Goal: Check status: Check status

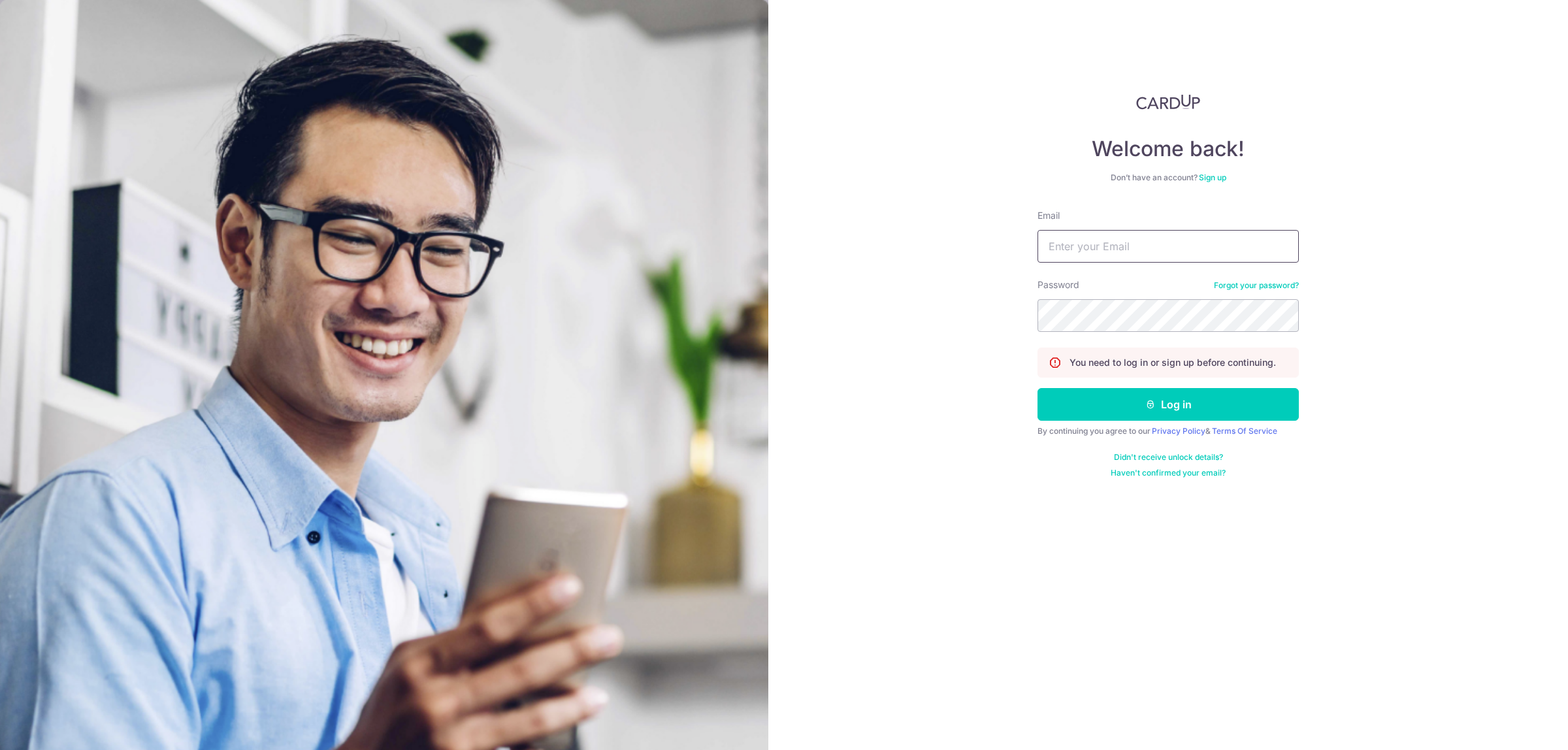
click at [1137, 249] on input "Email" at bounding box center [1168, 246] width 262 height 32
type input "[EMAIL_ADDRESS][DOMAIN_NAME]"
click at [1038, 388] on button "Log in" at bounding box center [1168, 404] width 262 height 32
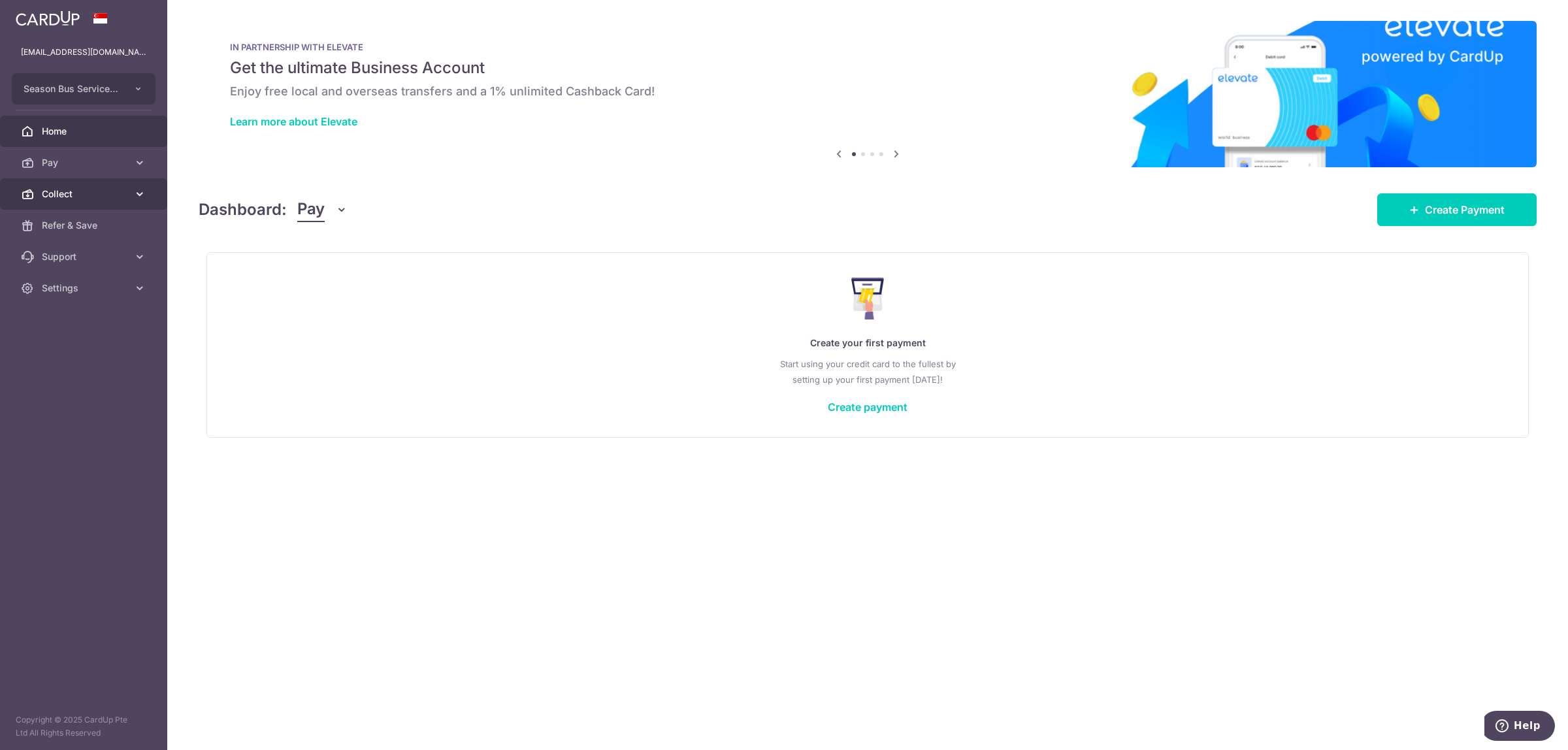
click at [92, 194] on span "Collect" at bounding box center [85, 194] width 86 height 13
click at [85, 279] on link "Payment Requests" at bounding box center [83, 288] width 167 height 32
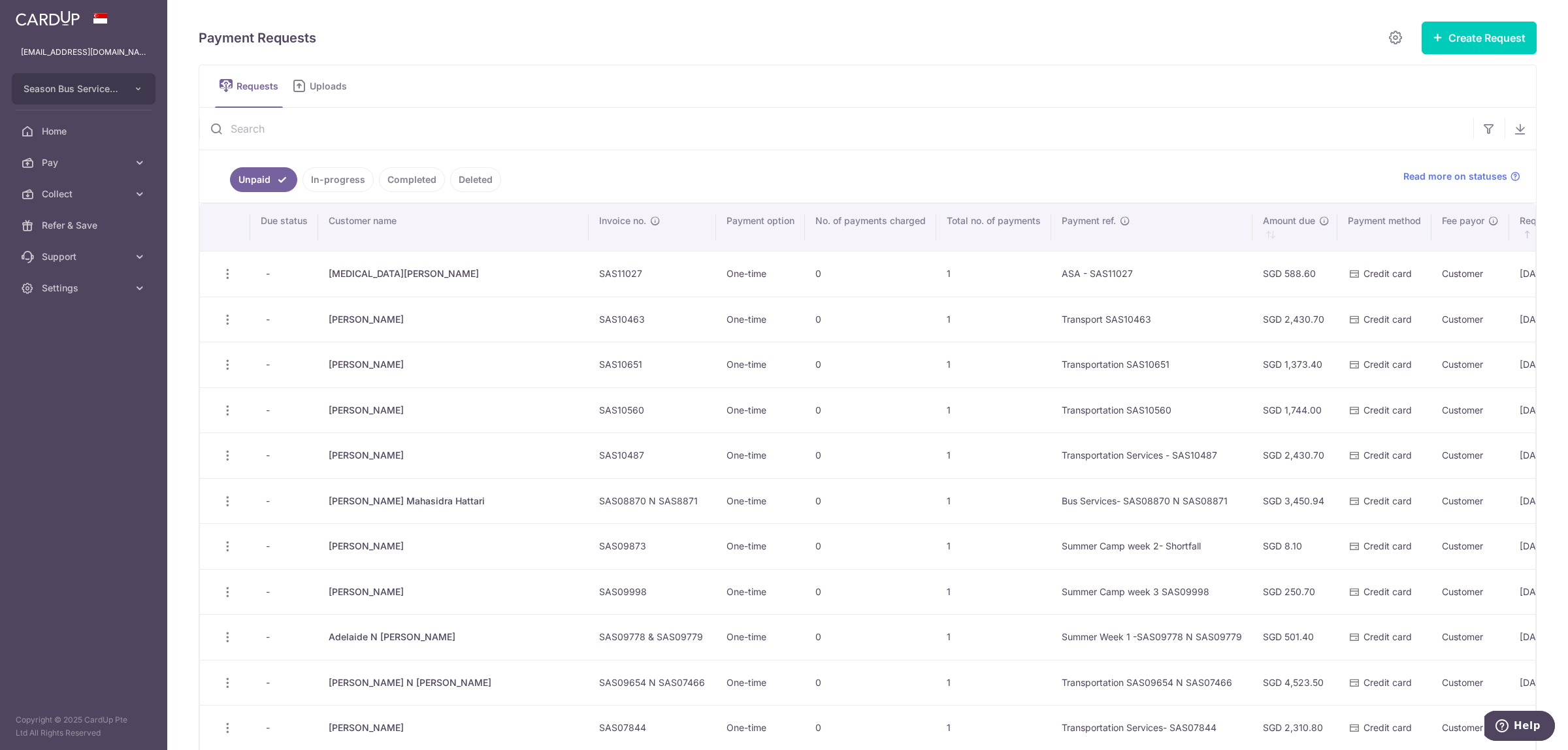
click at [333, 187] on link "In-progress" at bounding box center [338, 179] width 72 height 25
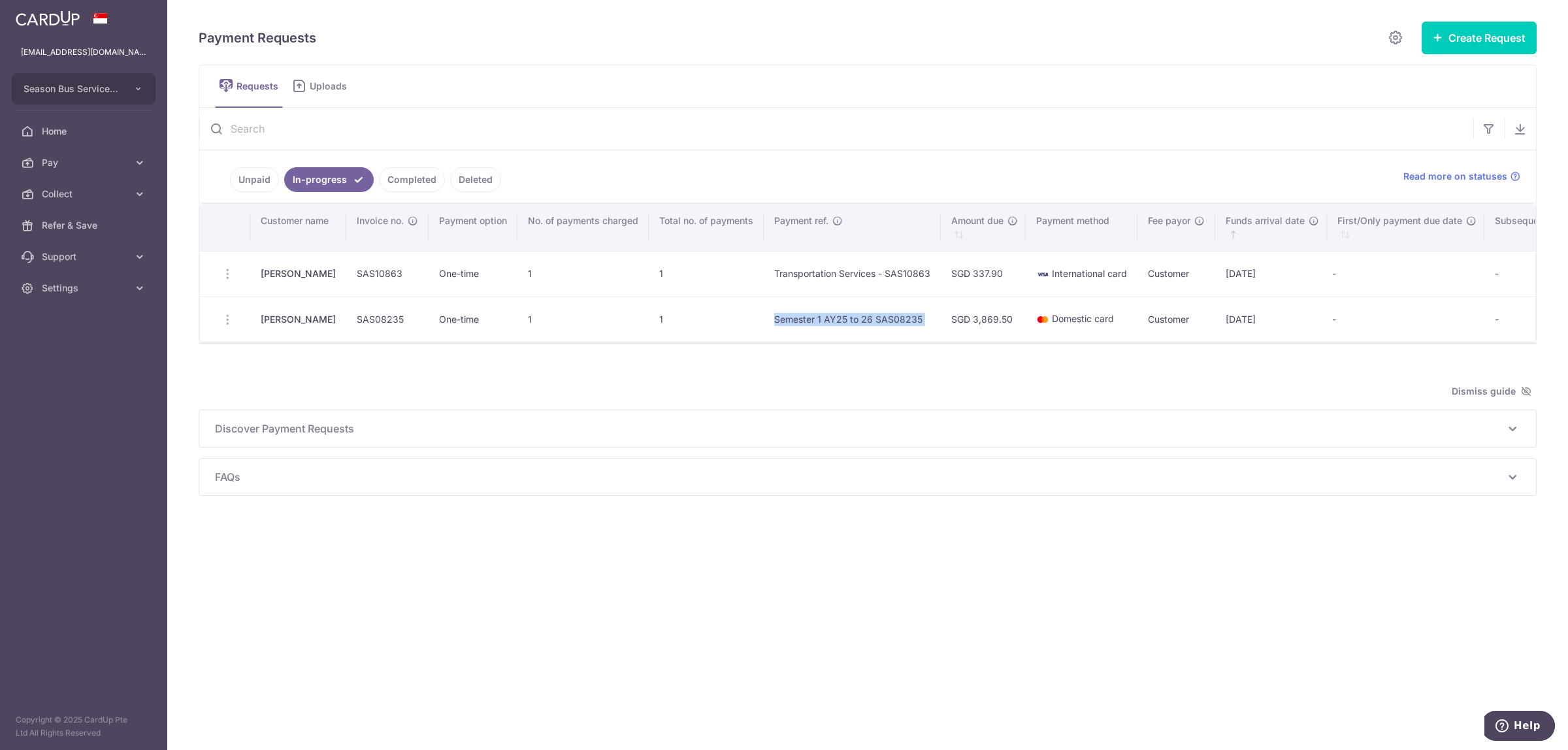
drag, startPoint x: 770, startPoint y: 322, endPoint x: 940, endPoint y: 318, distance: 170.0
click at [940, 318] on tr "Update Request Share Request Sujan Aadi SAS08235 One-time 1 1 Semester 1 AY25 t…" at bounding box center [951, 319] width 1503 height 45
